Goal: Communication & Community: Share content

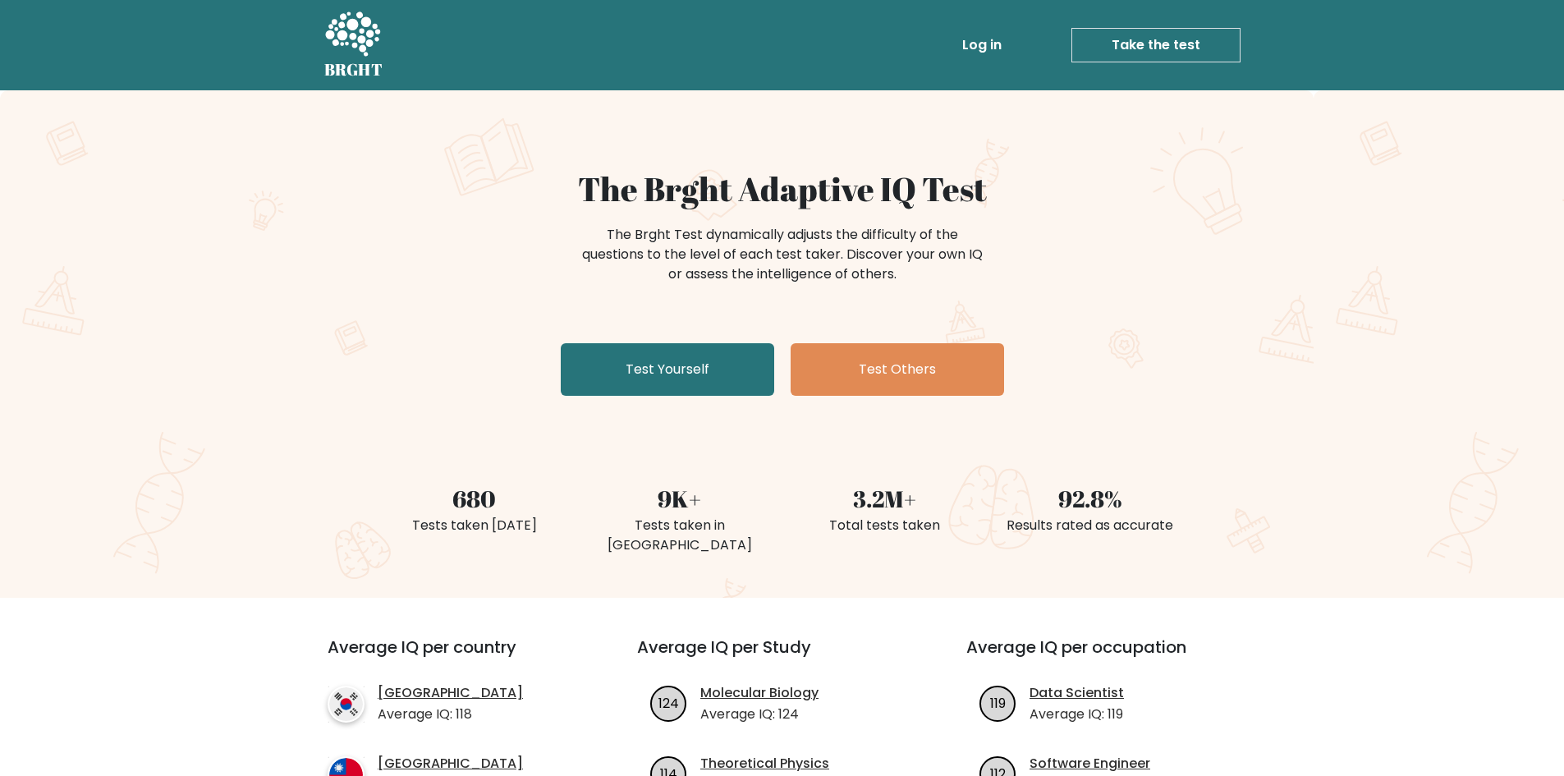
click at [979, 45] on link "Log in" at bounding box center [982, 45] width 53 height 33
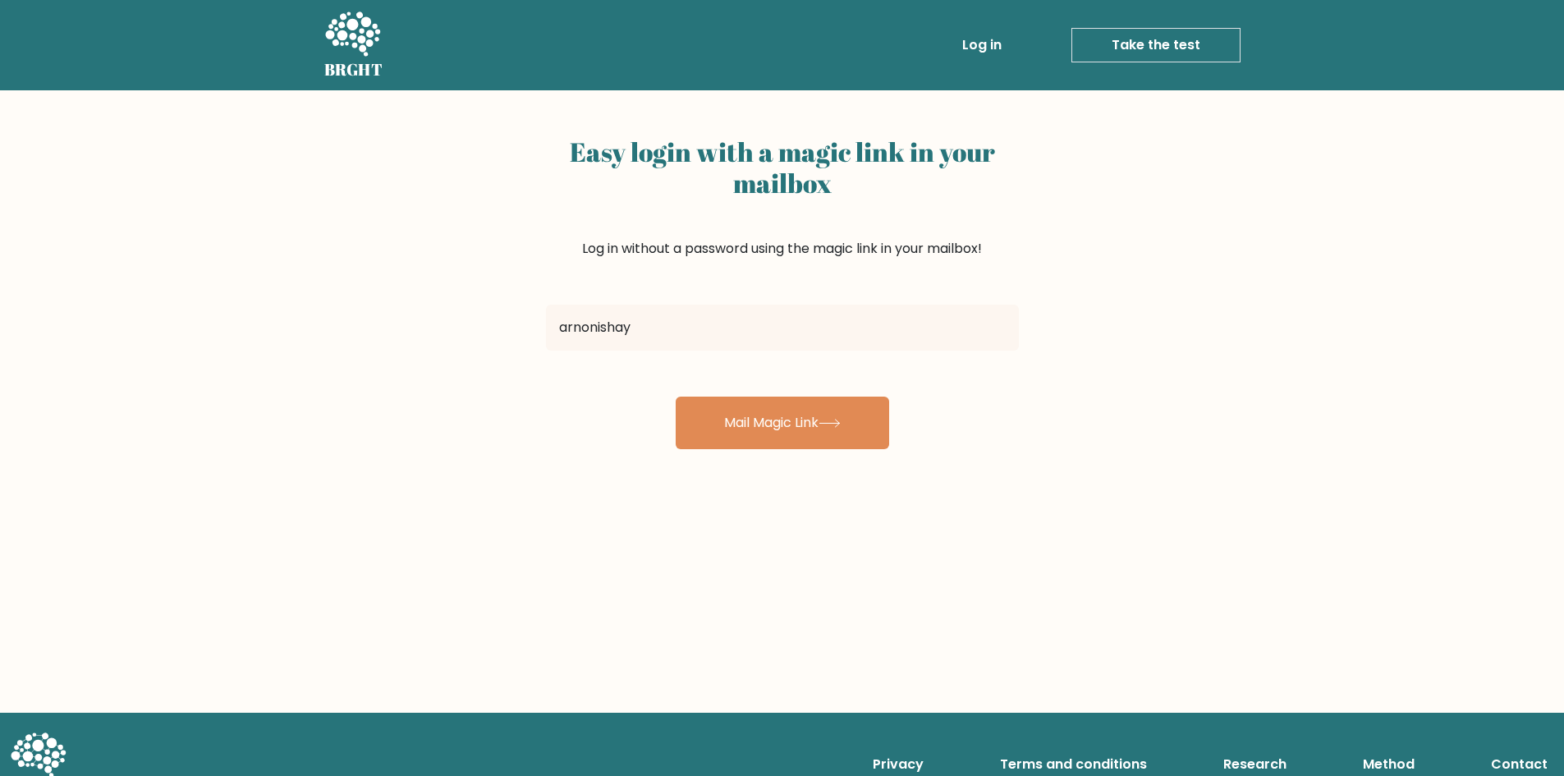
click at [676, 397] on button "Mail Magic Link" at bounding box center [782, 423] width 213 height 53
type input "[EMAIL_ADDRESS][DOMAIN_NAME]"
click at [676, 397] on button "Mail Magic Link" at bounding box center [782, 423] width 213 height 53
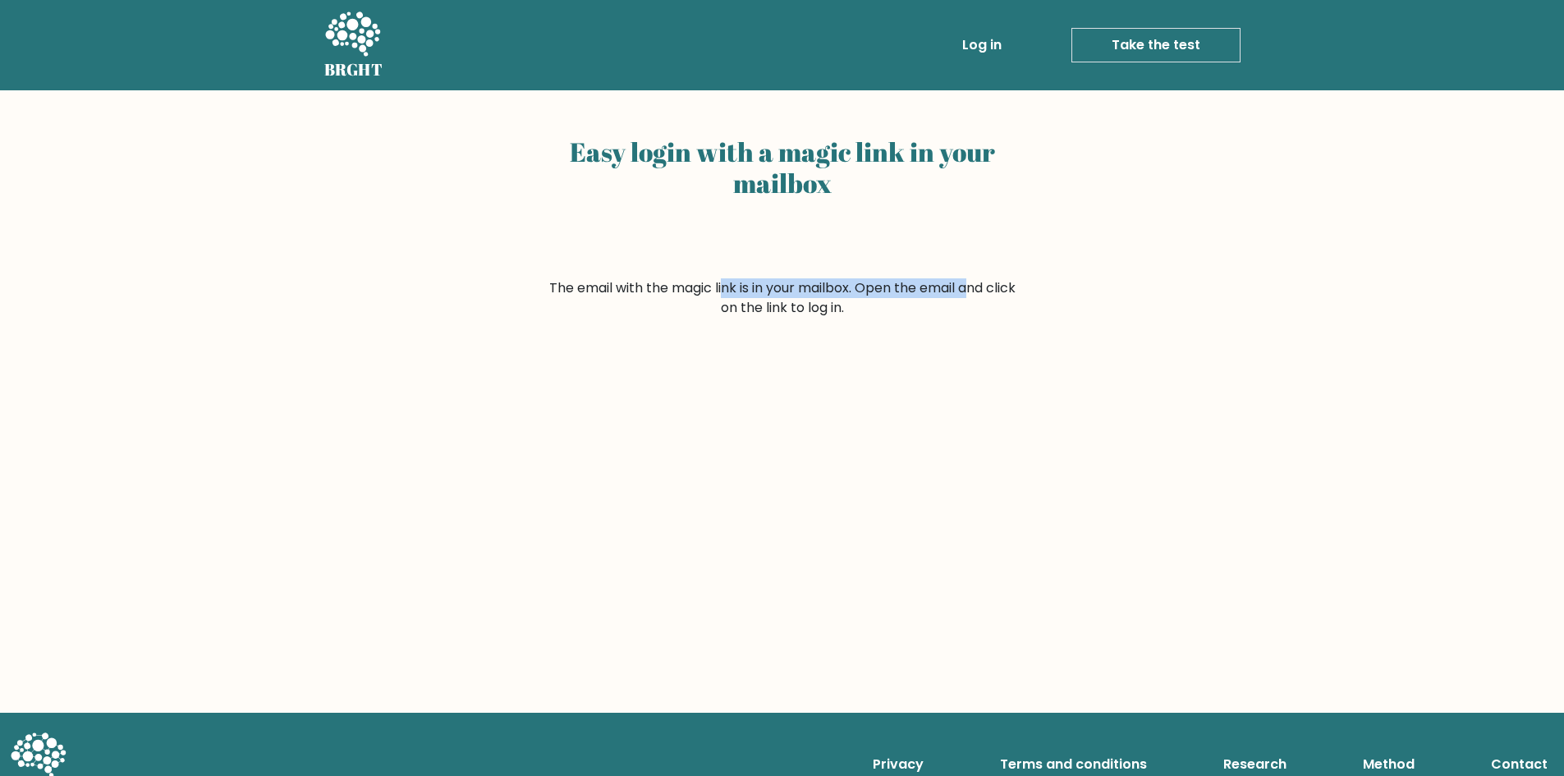
drag, startPoint x: 649, startPoint y: 292, endPoint x: 897, endPoint y: 282, distance: 247.3
click at [897, 282] on form "The email with the magic link is in your mailbox. Open the email and click on t…" at bounding box center [782, 297] width 473 height 39
click at [962, 290] on form "The email with the magic link is in your mailbox. Open the email and click on t…" at bounding box center [782, 297] width 473 height 39
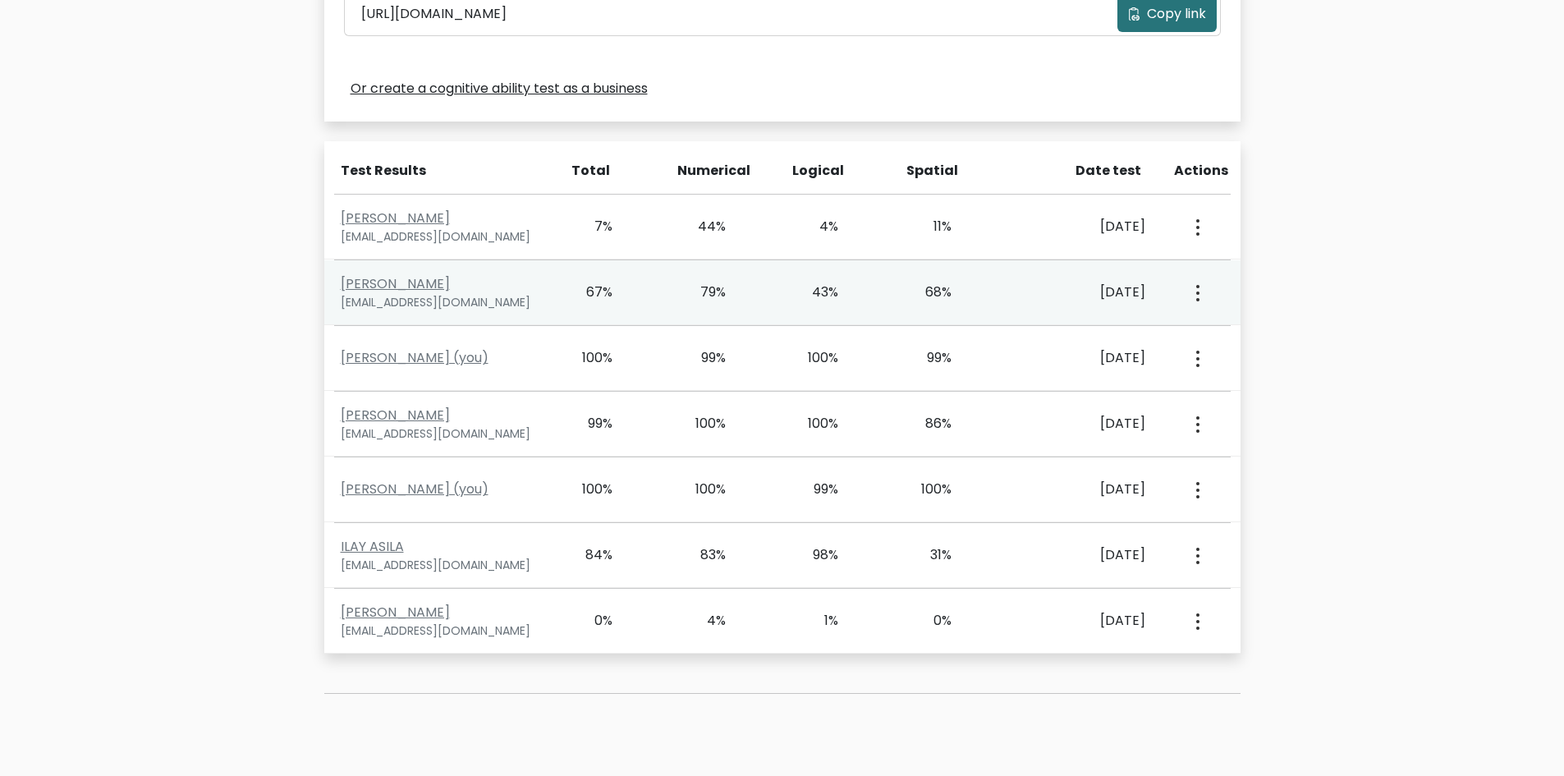
scroll to position [575, 0]
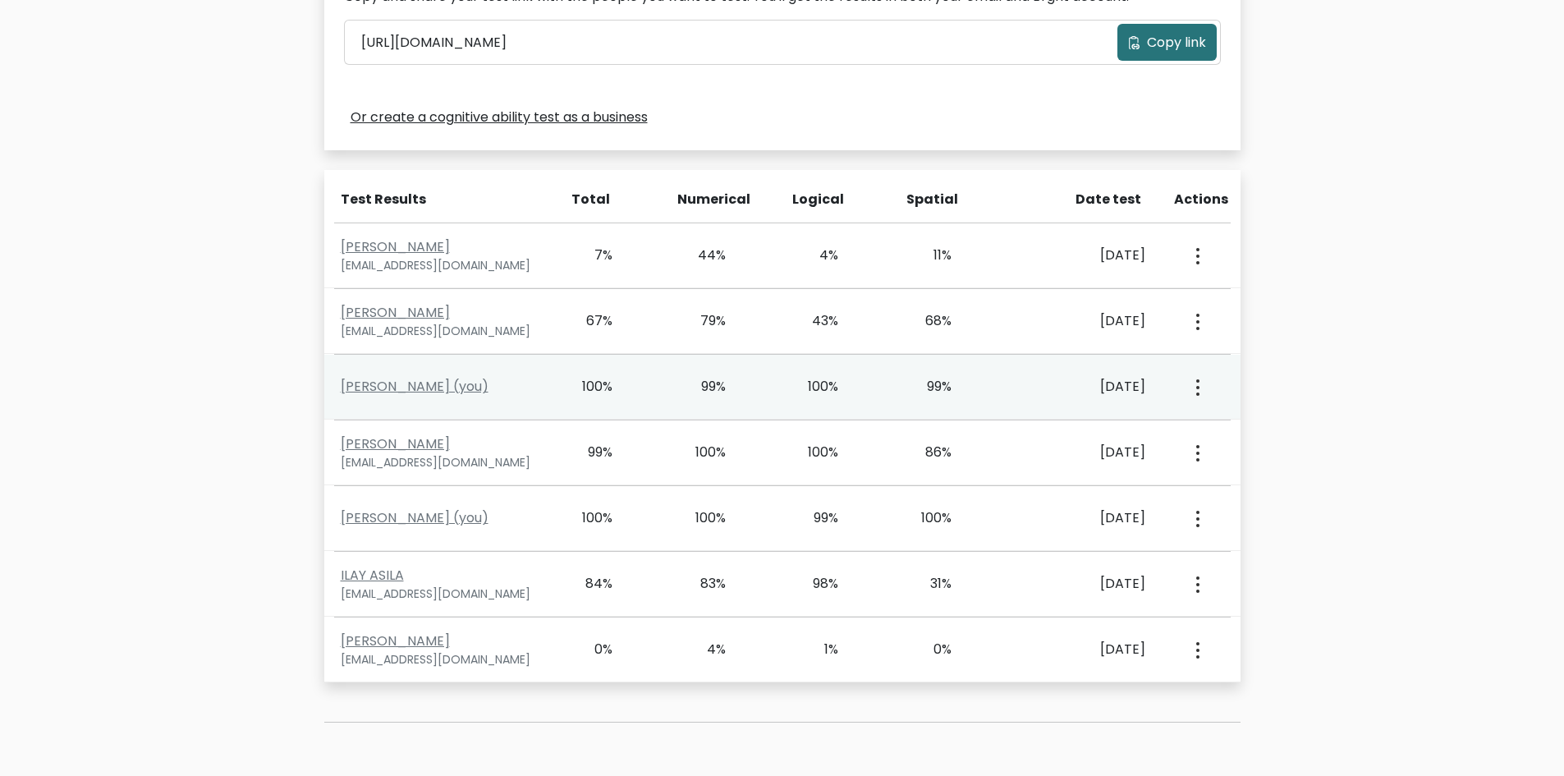
click at [428, 397] on div "Ishay Arnon (you) 100% 99% 100% 99% June 10, 2024 View Profile" at bounding box center [782, 387] width 916 height 65
click at [418, 393] on link "Ishay Arnon (you)" at bounding box center [415, 386] width 148 height 19
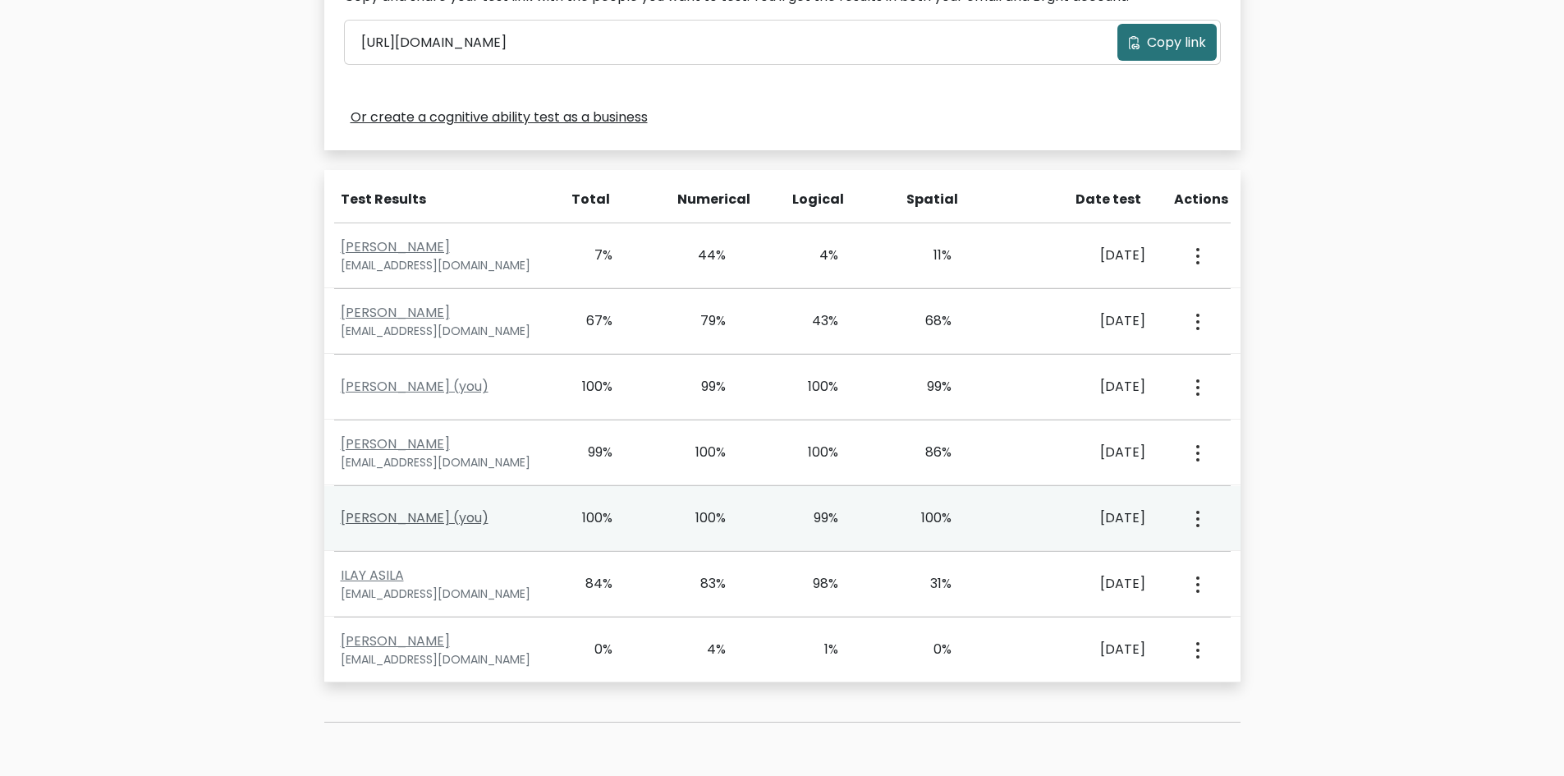
click at [422, 513] on link "Ishay Arnon (you)" at bounding box center [415, 517] width 148 height 19
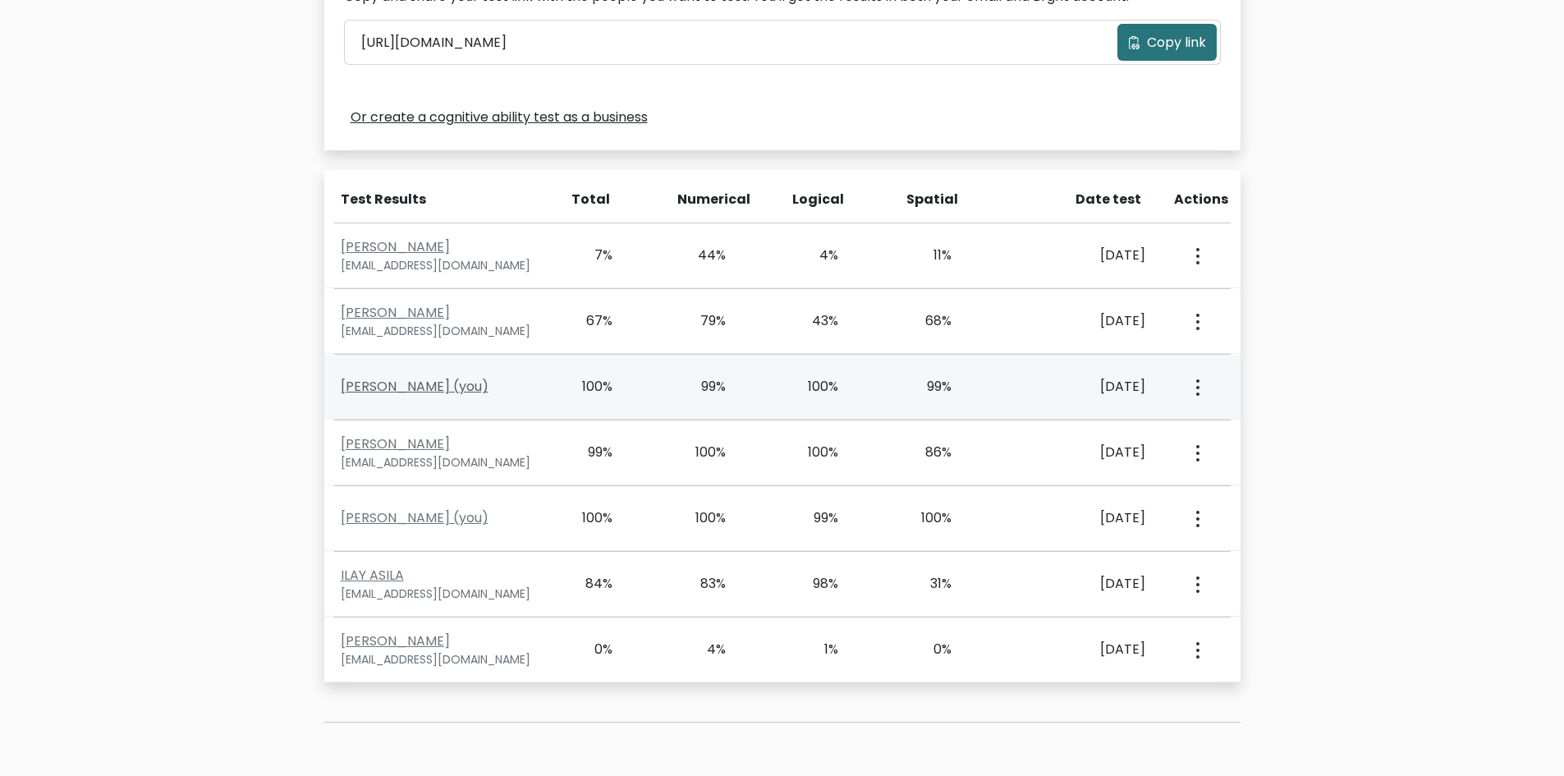
click at [389, 387] on link "Ishay Arnon (you)" at bounding box center [415, 386] width 148 height 19
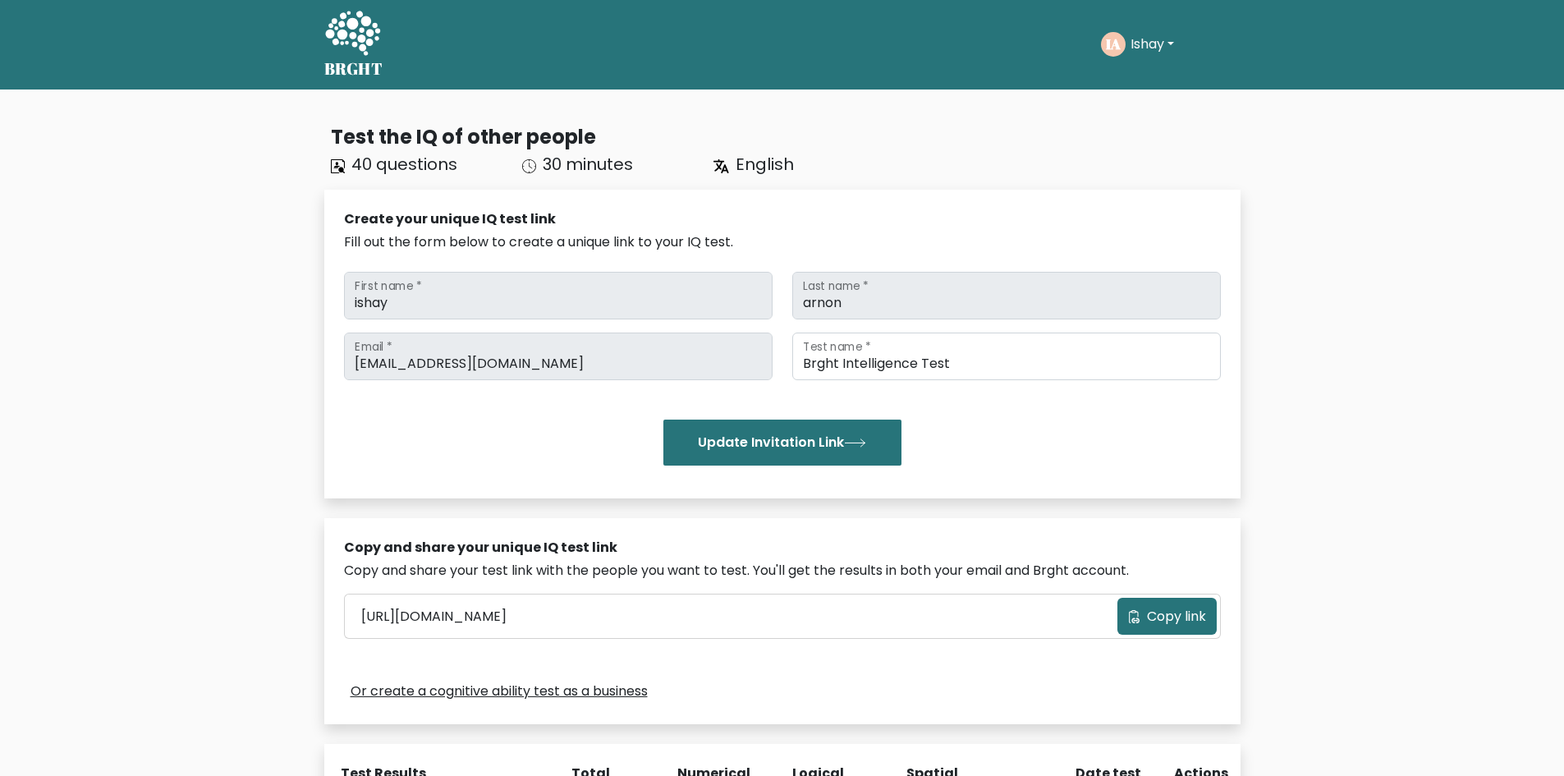
scroll to position [0, 0]
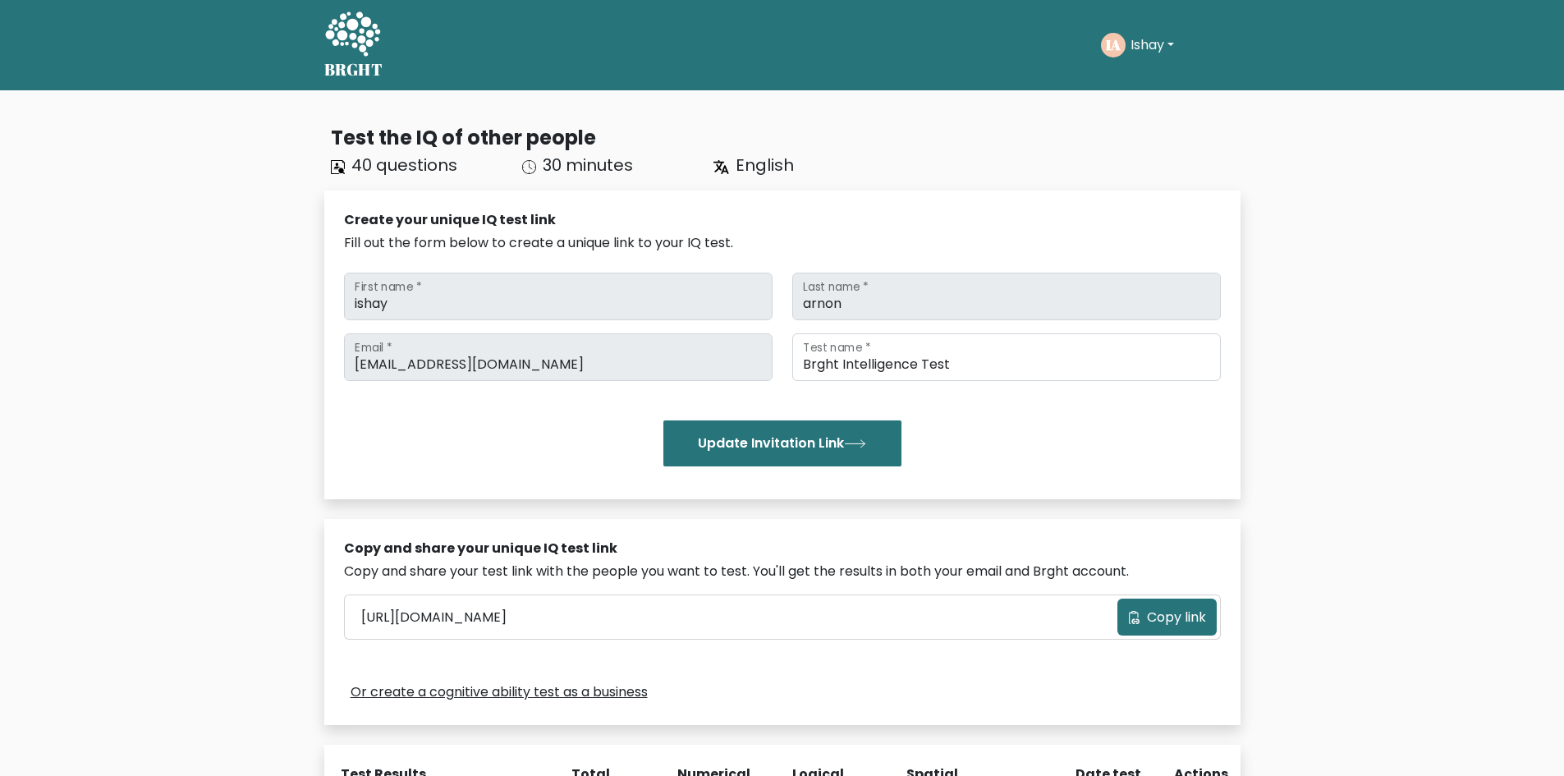
click at [1140, 627] on button "Copy link" at bounding box center [1166, 617] width 99 height 37
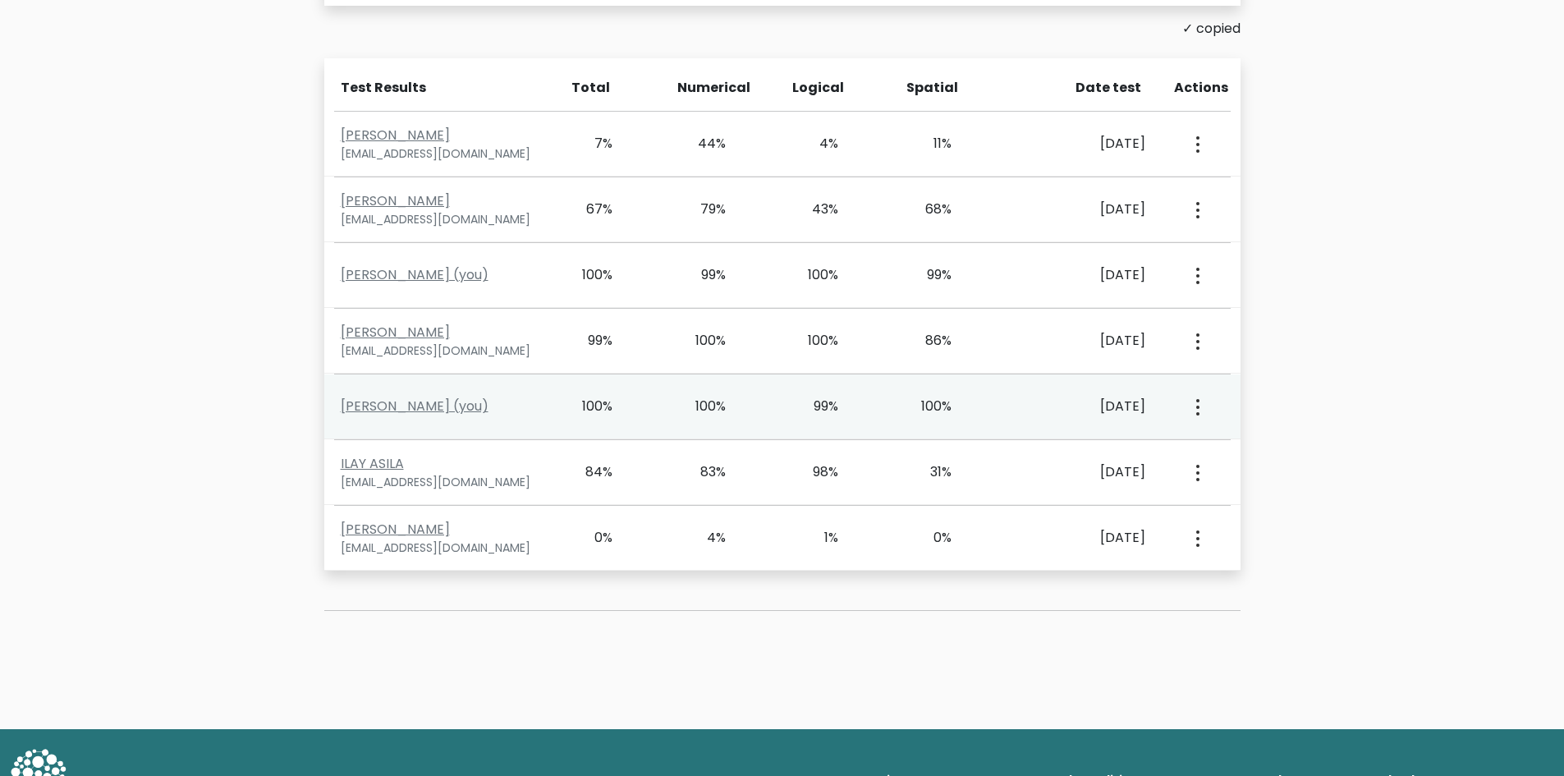
scroll to position [690, 0]
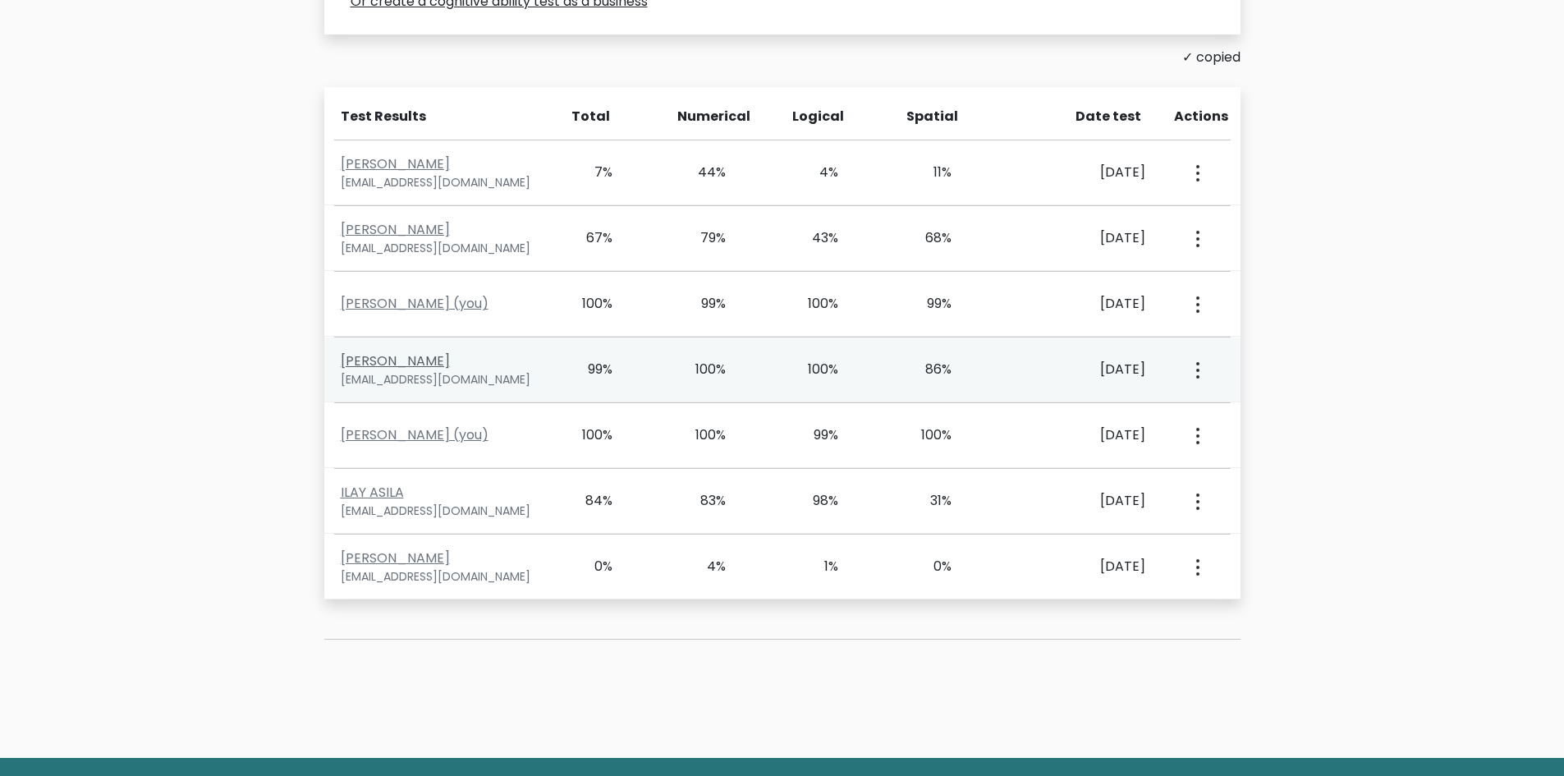
click at [418, 360] on link "Omer Lev yam" at bounding box center [395, 360] width 109 height 19
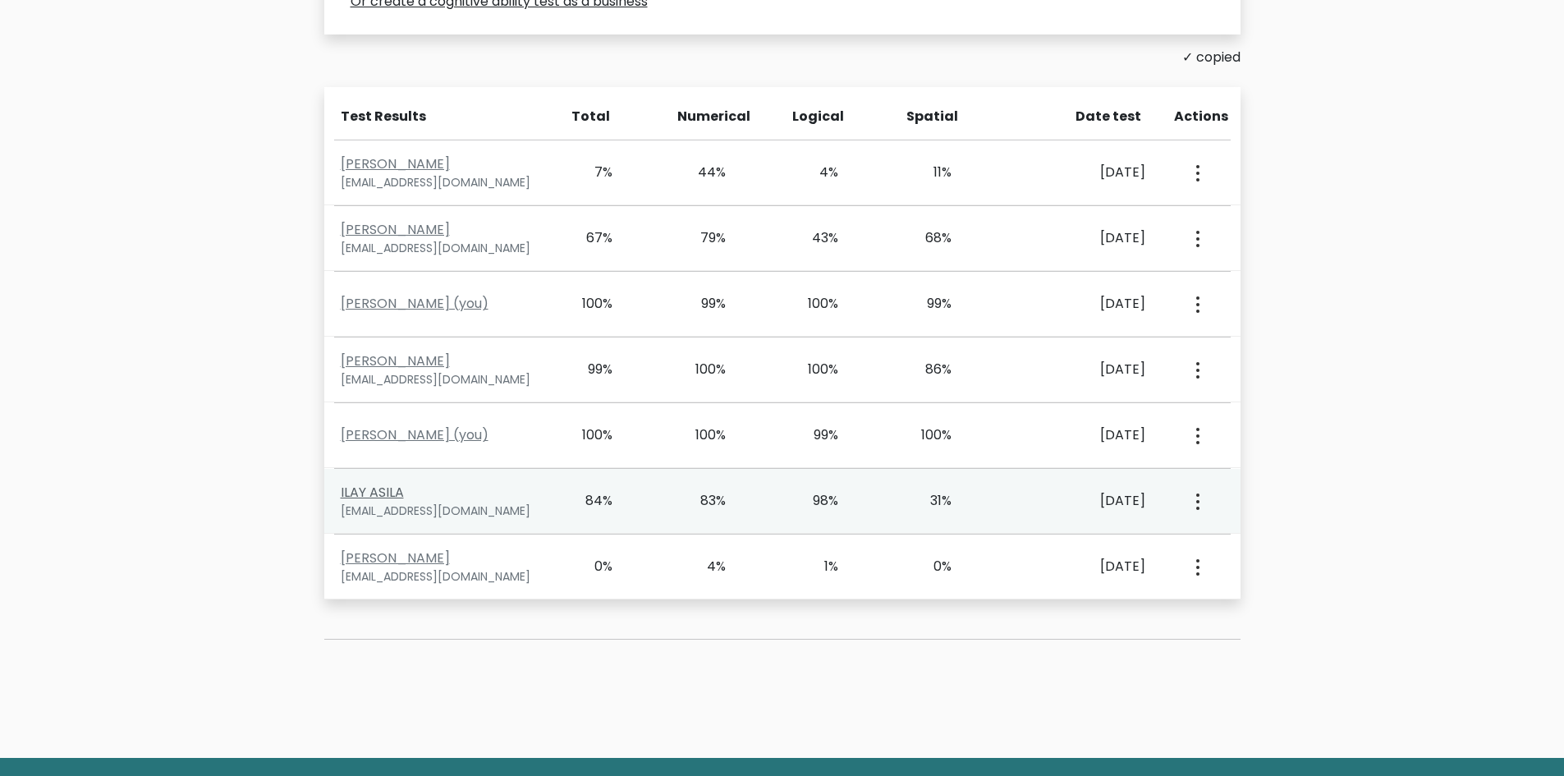
click at [389, 489] on link "ILAY ASILA" at bounding box center [372, 492] width 63 height 19
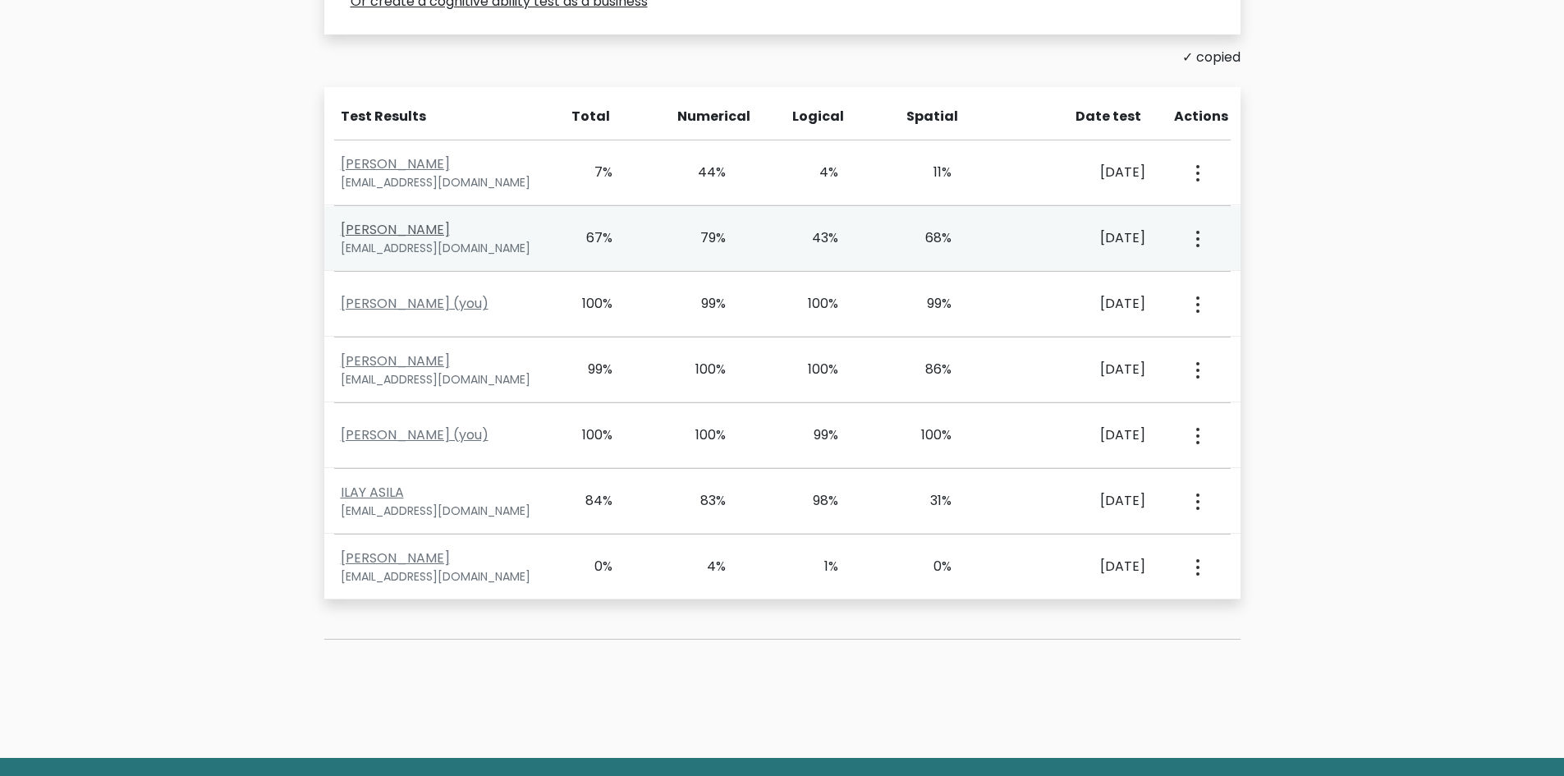
click at [374, 227] on link "אמיר בנהה" at bounding box center [395, 229] width 109 height 19
